Goal: Task Accomplishment & Management: Manage account settings

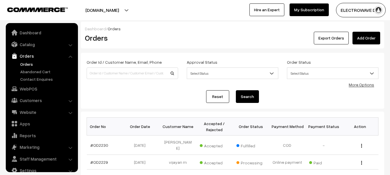
scroll to position [9, 0]
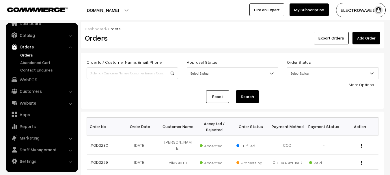
click at [29, 55] on link "Orders" at bounding box center [47, 55] width 57 height 6
click at [28, 54] on link "Orders" at bounding box center [47, 55] width 57 height 6
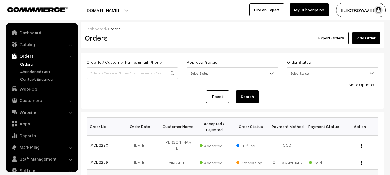
scroll to position [9, 0]
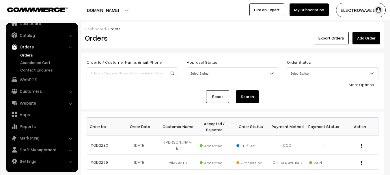
click at [29, 52] on link "Orders" at bounding box center [47, 55] width 57 height 6
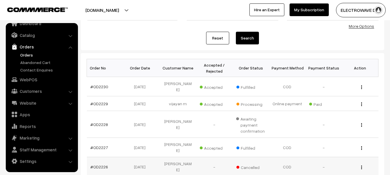
scroll to position [58, 0]
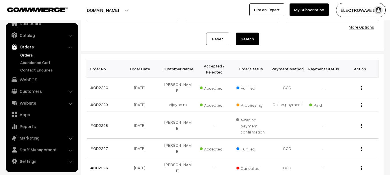
click at [28, 55] on link "Orders" at bounding box center [47, 55] width 57 height 6
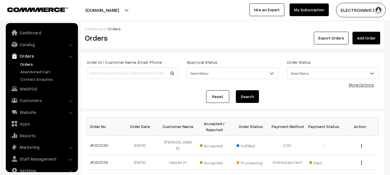
scroll to position [9, 0]
